Goal: Information Seeking & Learning: Learn about a topic

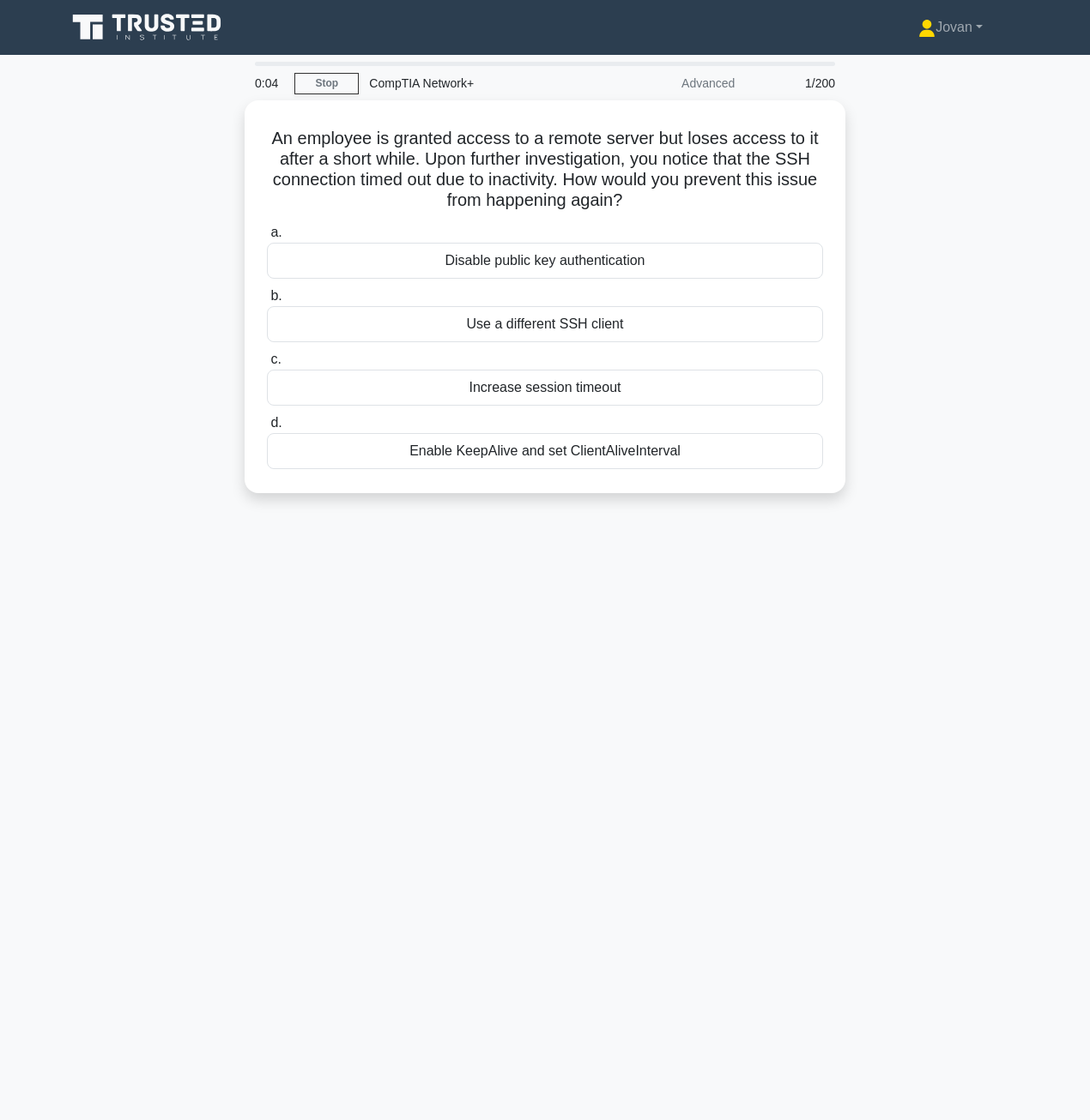
click at [857, 742] on div "0:04 Stop CompTIA Network+ Advanced 1/200 An employee is granted access to a re…" at bounding box center [545, 491] width 978 height 858
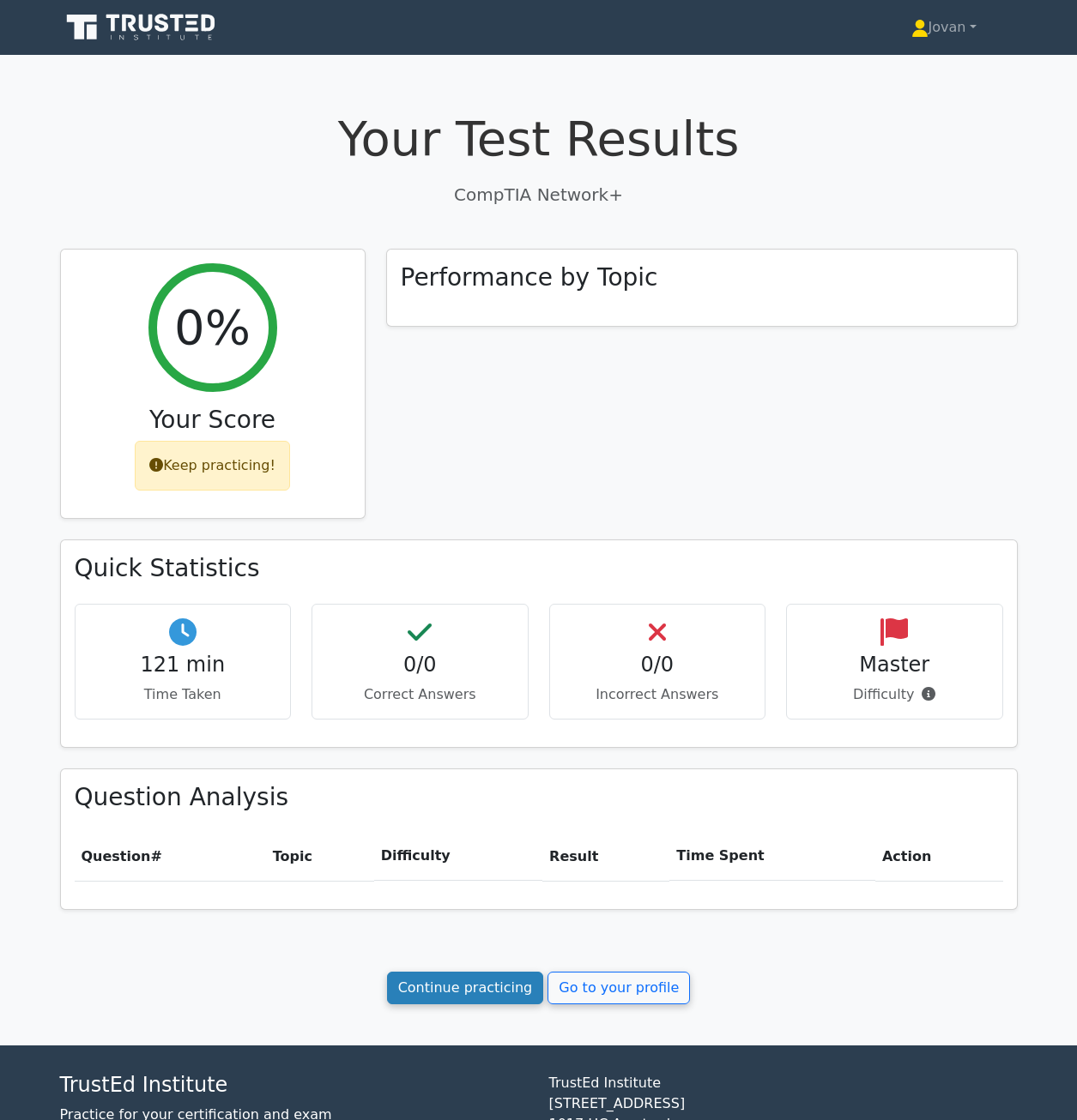
click at [496, 986] on link "Continue practicing" at bounding box center [465, 988] width 157 height 32
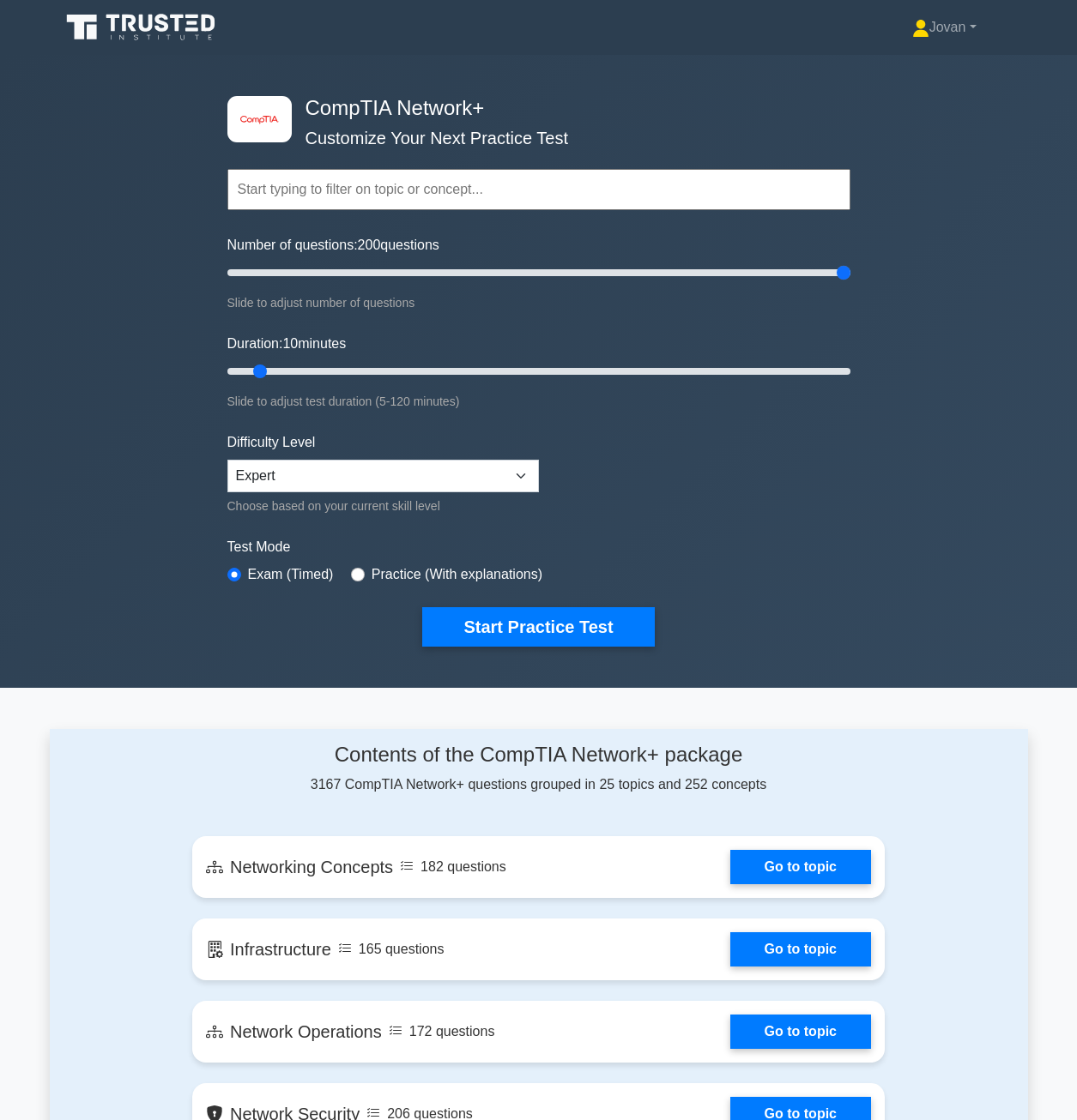
drag, startPoint x: 256, startPoint y: 269, endPoint x: 930, endPoint y: 268, distance: 674.0
type input "200"
click at [850, 268] on input "Number of questions: 200 questions" at bounding box center [538, 273] width 623 height 20
drag, startPoint x: 252, startPoint y: 363, endPoint x: 996, endPoint y: 350, distance: 744.1
type input "120"
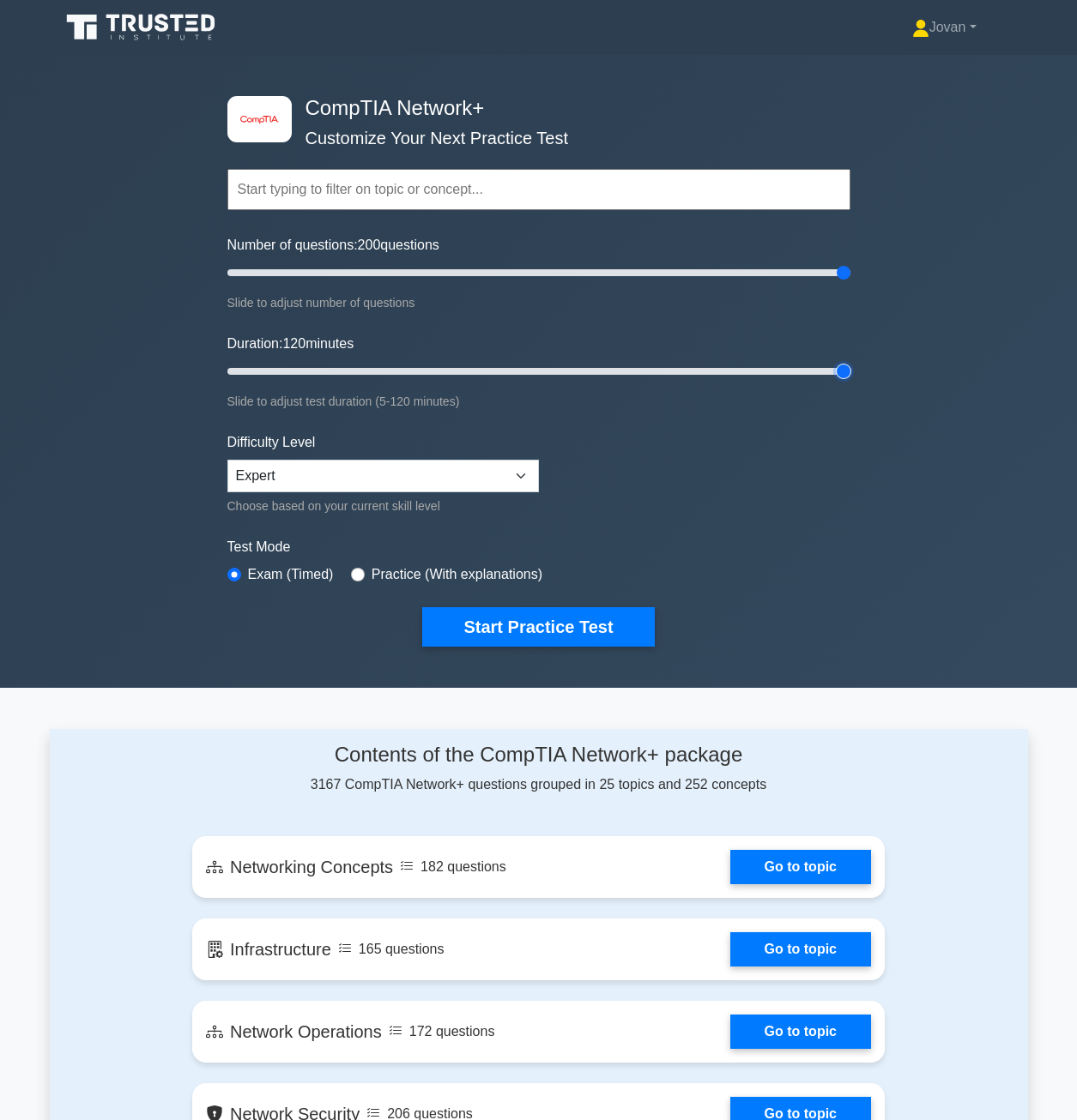
click at [850, 361] on input "Duration: 120 minutes" at bounding box center [538, 371] width 623 height 20
drag, startPoint x: 843, startPoint y: 267, endPoint x: 597, endPoint y: 282, distance: 246.5
click at [597, 282] on input "Number of questions: 120 questions" at bounding box center [538, 273] width 623 height 20
drag, startPoint x: 590, startPoint y: 275, endPoint x: 534, endPoint y: 271, distance: 56.1
type input "100"
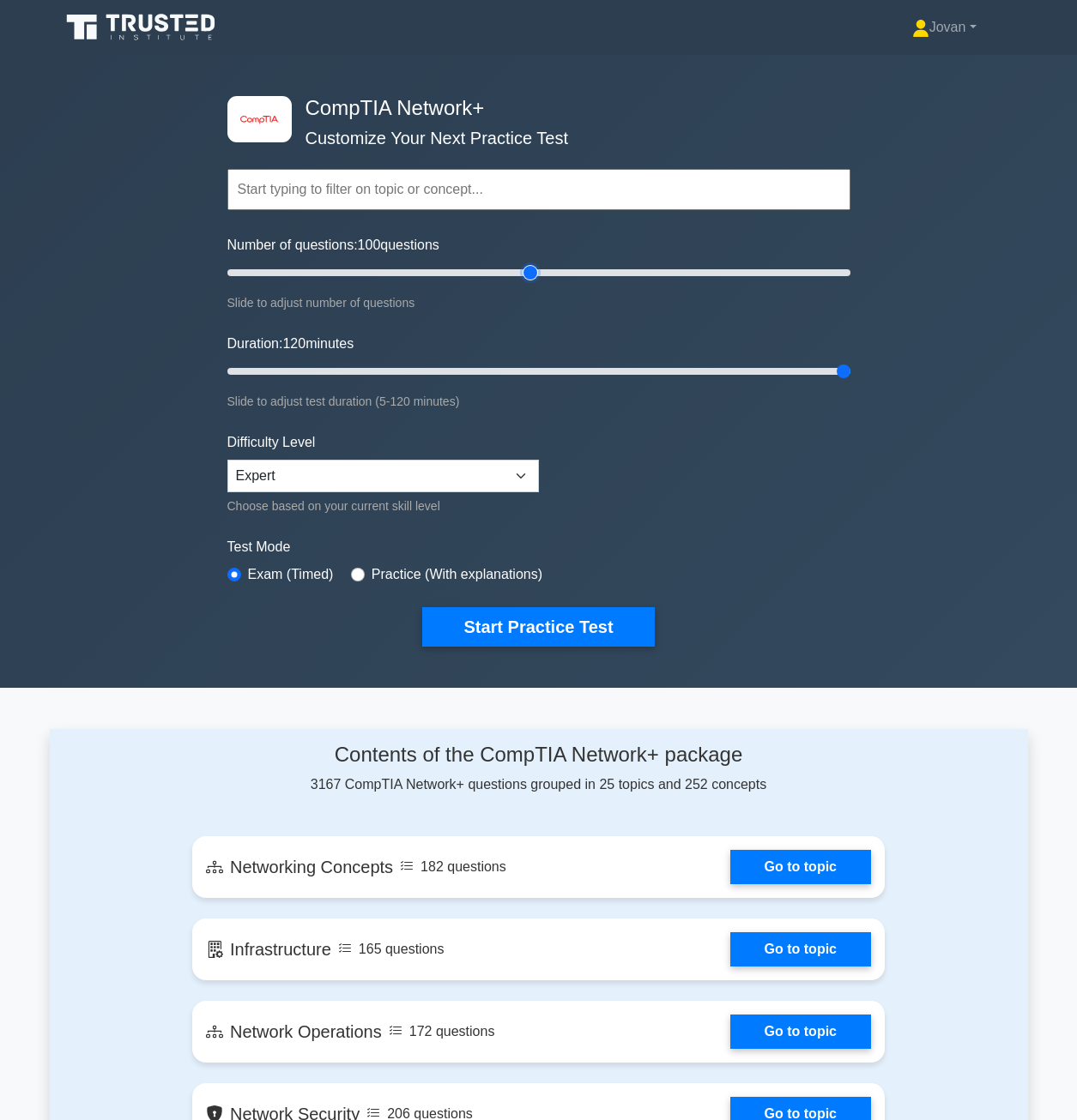
click at [534, 271] on input "Number of questions: 100 questions" at bounding box center [538, 273] width 623 height 20
click at [521, 621] on button "Start Practice Test" at bounding box center [537, 626] width 232 height 40
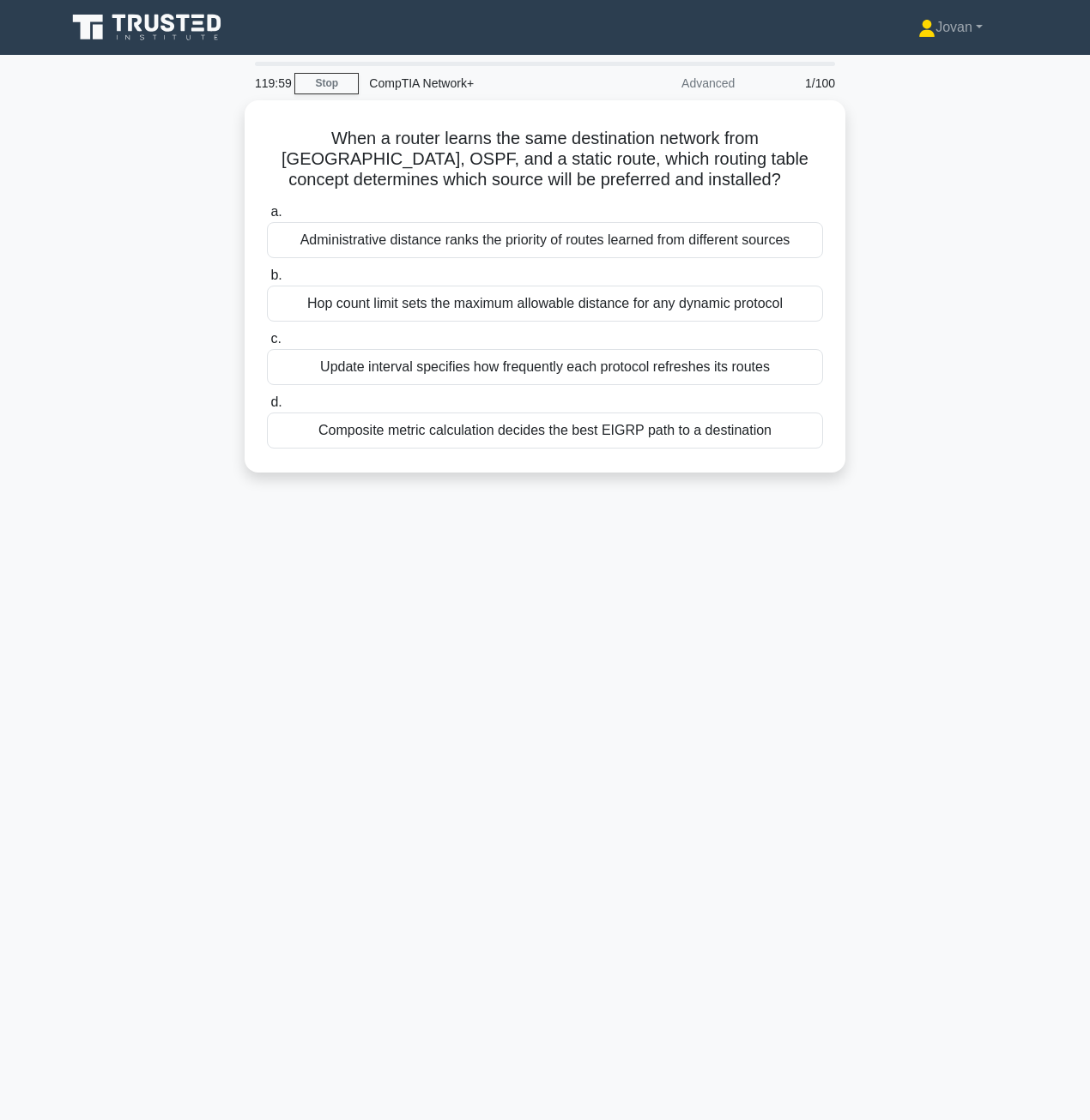
click at [521, 621] on div "119:59 Stop CompTIA Network+ Advanced 1/100 When a router learns the same desti…" at bounding box center [545, 491] width 978 height 858
